Goal: Task Accomplishment & Management: Manage account settings

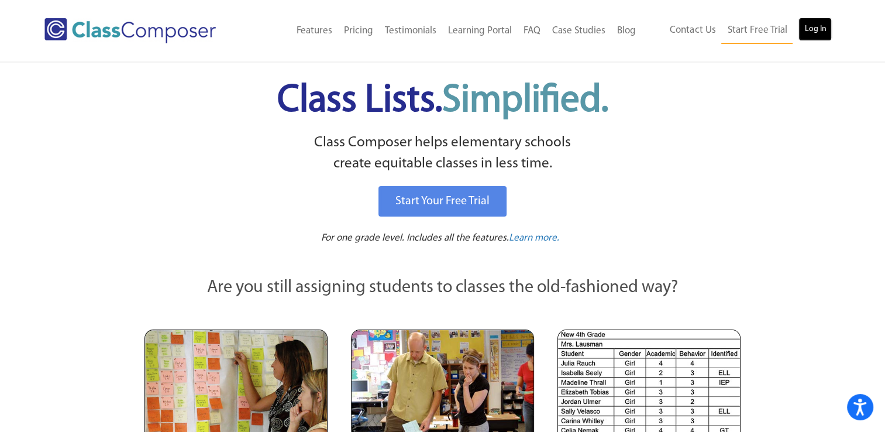
click at [816, 22] on link "Log In" at bounding box center [815, 29] width 33 height 23
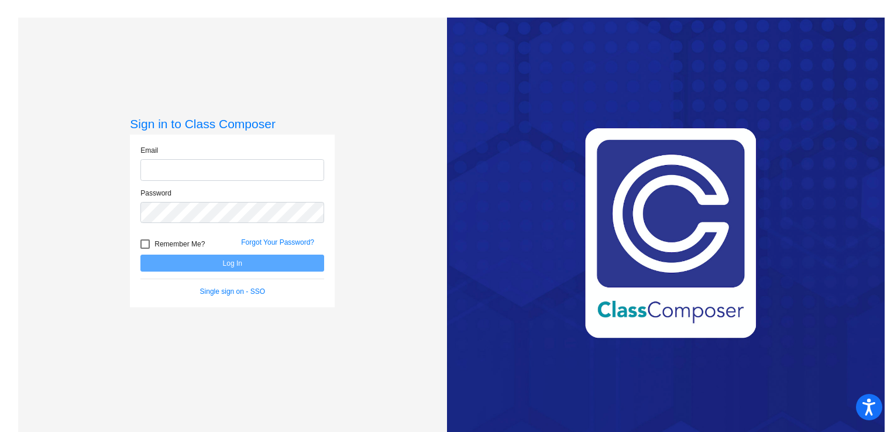
type input "rpitner@gcdsd.org"
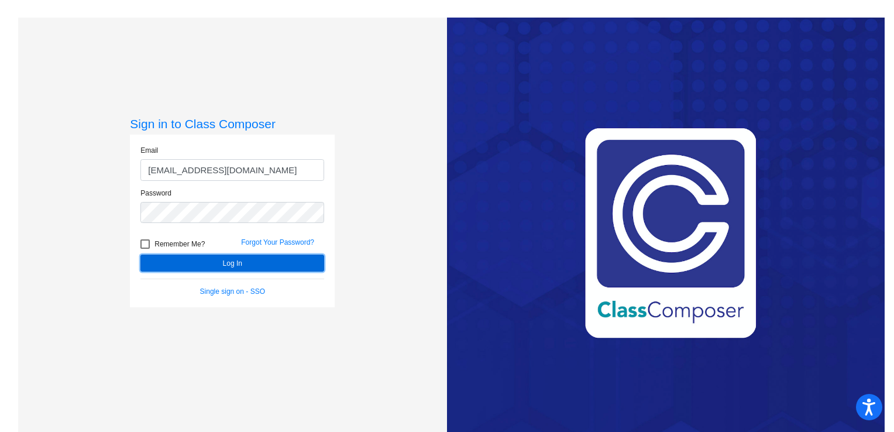
click at [311, 262] on button "Log In" at bounding box center [232, 263] width 184 height 17
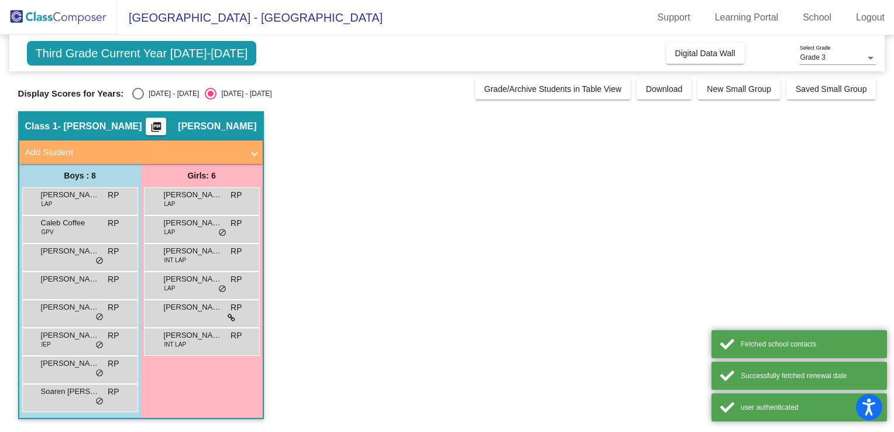
click at [311, 262] on app-classroom "Class 1 - R. Pitner picture_as_pdf Rylee Pitner Add Student First Name Last Nam…" at bounding box center [447, 270] width 858 height 319
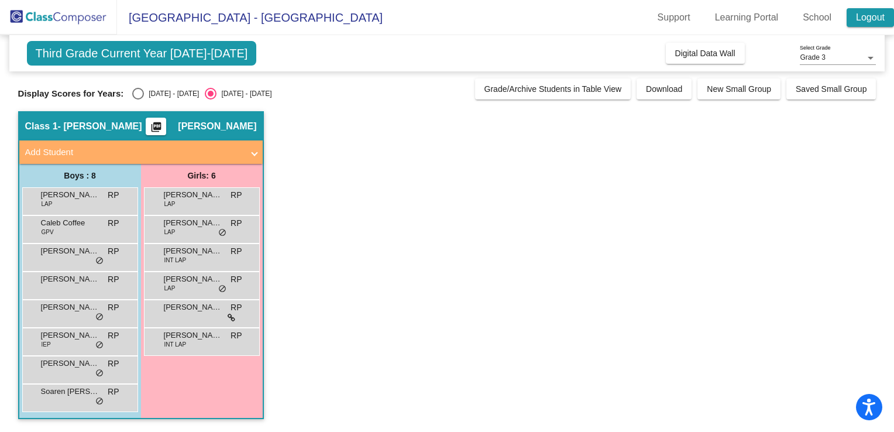
click at [882, 13] on link "Logout" at bounding box center [870, 17] width 47 height 19
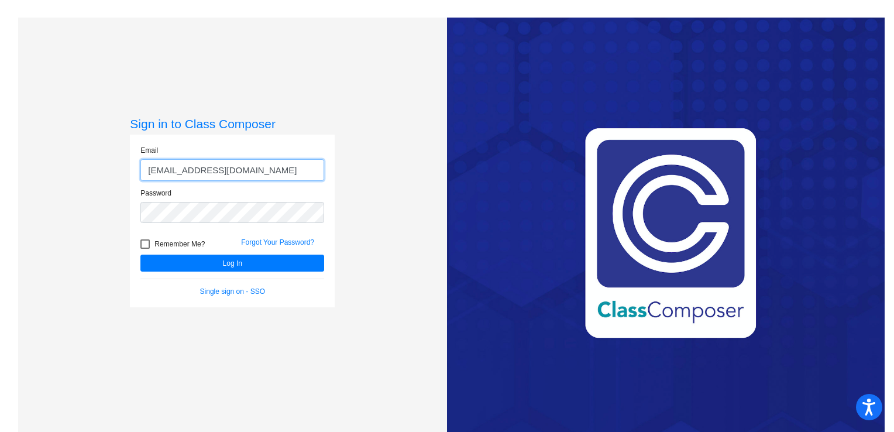
click at [267, 174] on input "rpitner@gcdsd.org" at bounding box center [232, 170] width 184 height 22
type input "cpitner@gcdsd.org"
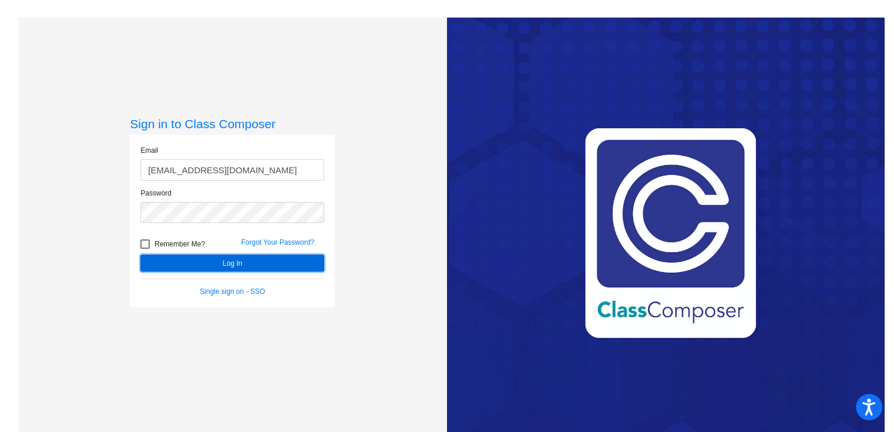
click at [242, 270] on button "Log In" at bounding box center [232, 263] width 184 height 17
